Goal: Task Accomplishment & Management: Use online tool/utility

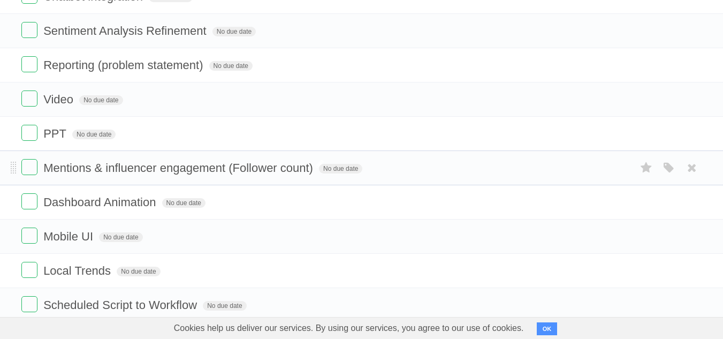
scroll to position [509, 0]
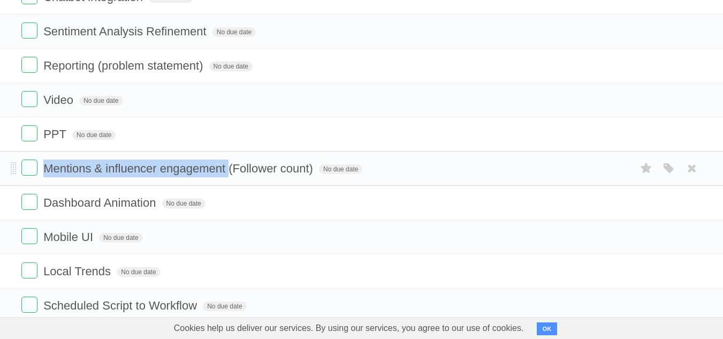
drag, startPoint x: 45, startPoint y: 146, endPoint x: 227, endPoint y: 149, distance: 182.5
click at [227, 162] on span "Mentions & influencer engagement (Follower count)" at bounding box center [179, 168] width 272 height 13
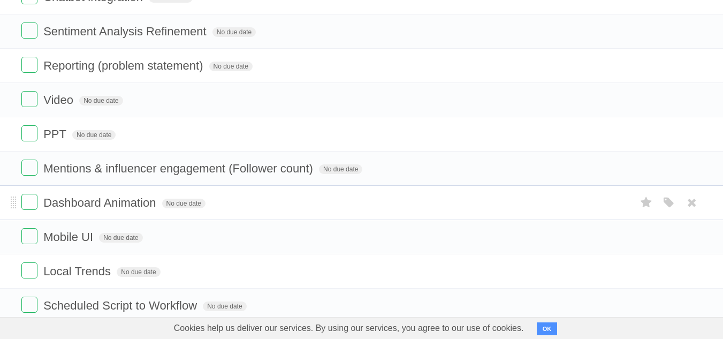
click at [302, 193] on li "Dashboard Animation No due date White Red Blue Green Purple Orange" at bounding box center [361, 202] width 723 height 35
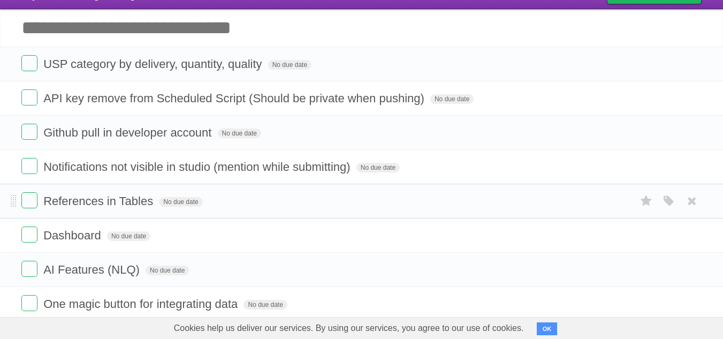
scroll to position [66, 0]
